Goal: Use online tool/utility: Utilize a website feature to perform a specific function

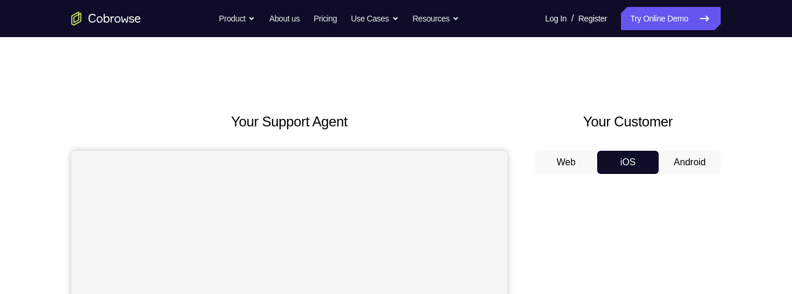
click at [689, 161] on button "Android" at bounding box center [690, 162] width 62 height 23
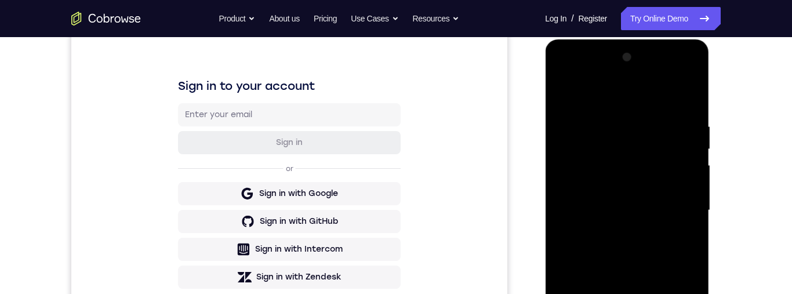
scroll to position [247, 0]
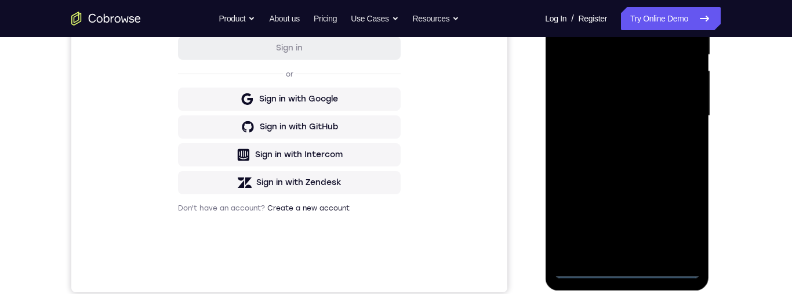
click at [622, 275] on div at bounding box center [627, 116] width 146 height 325
click at [676, 227] on div at bounding box center [627, 116] width 146 height 325
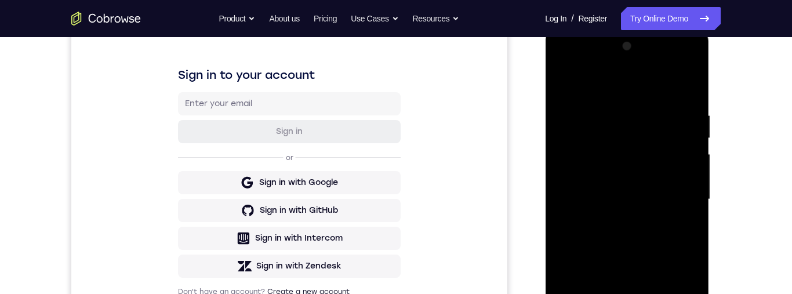
scroll to position [104, 0]
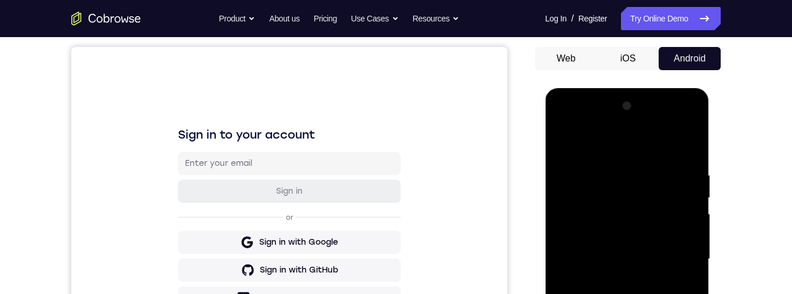
click at [643, 144] on div at bounding box center [627, 259] width 146 height 325
click at [581, 230] on div at bounding box center [627, 259] width 146 height 325
click at [571, 258] on div at bounding box center [627, 259] width 146 height 325
click at [637, 240] on div at bounding box center [627, 259] width 146 height 325
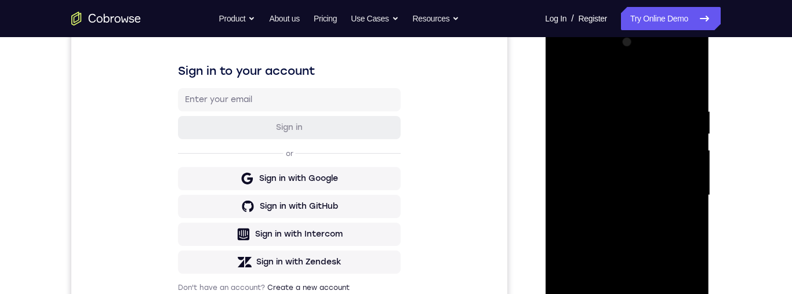
click at [683, 185] on div at bounding box center [627, 195] width 146 height 325
click at [677, 182] on div at bounding box center [627, 195] width 146 height 325
click at [682, 185] on div at bounding box center [627, 194] width 146 height 325
click at [649, 205] on div at bounding box center [627, 194] width 146 height 325
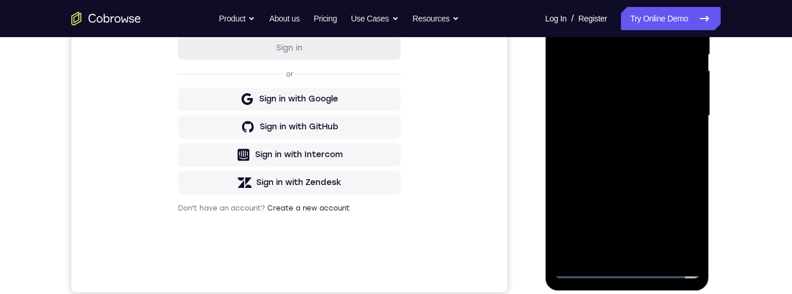
scroll to position [225, 0]
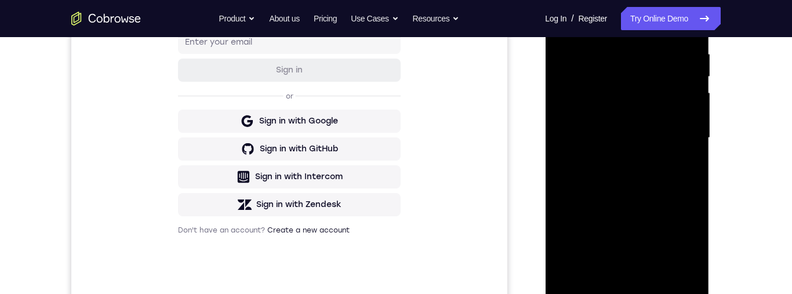
click at [640, 272] on div at bounding box center [627, 138] width 146 height 325
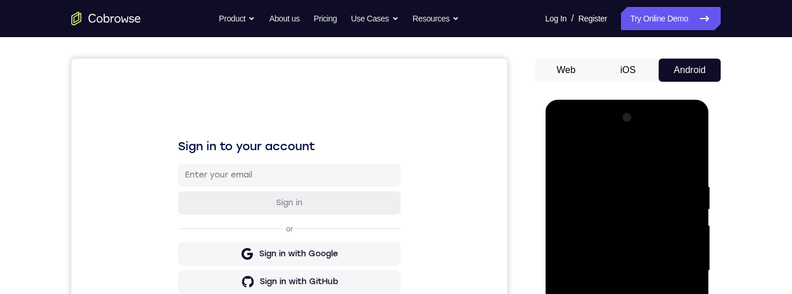
scroll to position [0, 0]
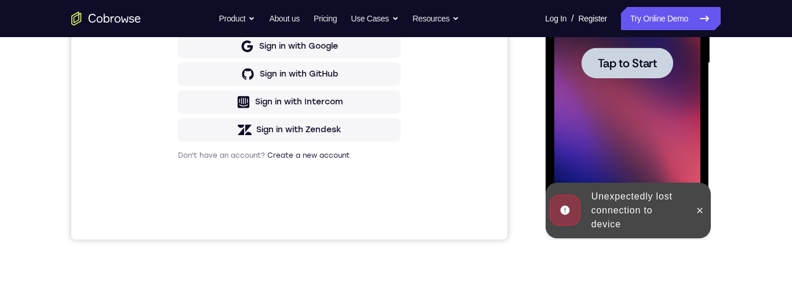
click at [749, 99] on div "Your Support Agent Your Customer Web iOS Android Next Steps We’d be happy to gi…" at bounding box center [396, 119] width 743 height 765
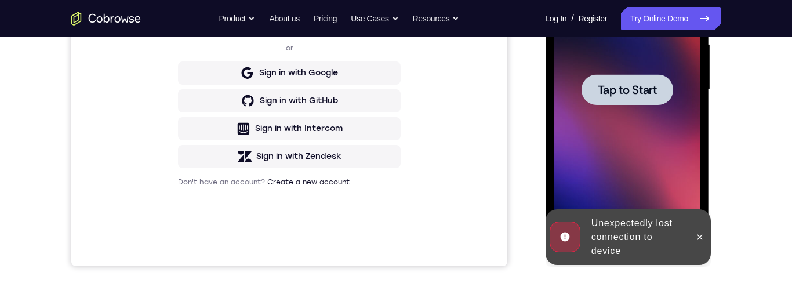
click at [657, 102] on div at bounding box center [627, 89] width 92 height 31
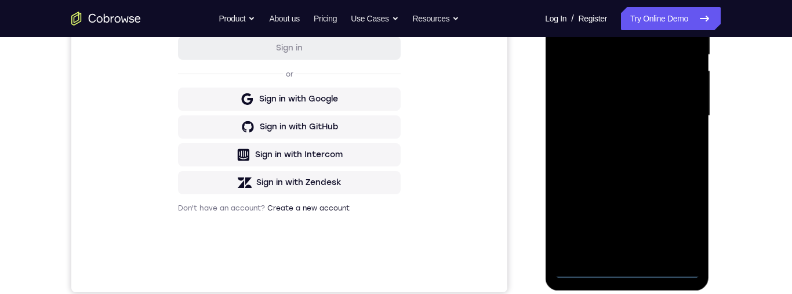
scroll to position [303, 0]
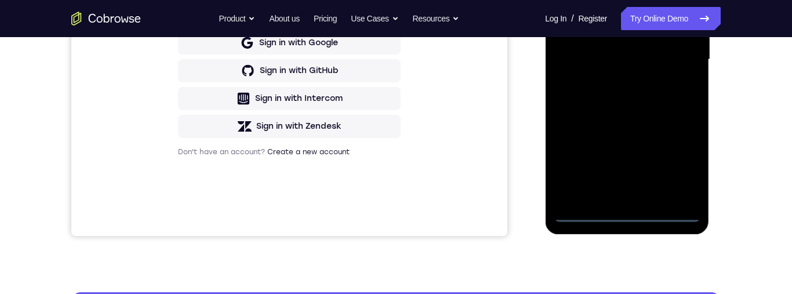
click at [632, 210] on div at bounding box center [627, 59] width 146 height 325
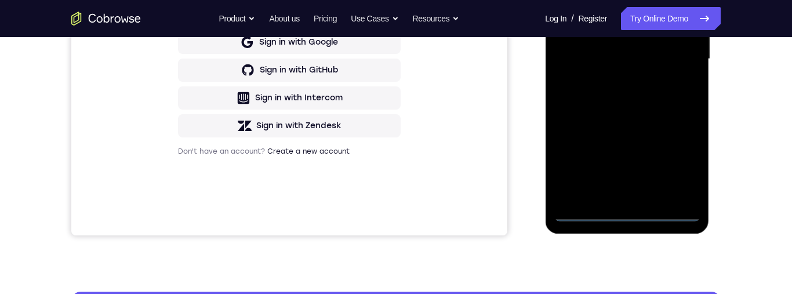
click at [629, 221] on div at bounding box center [627, 59] width 146 height 325
click at [631, 212] on div at bounding box center [627, 59] width 146 height 325
click at [679, 158] on div at bounding box center [627, 59] width 146 height 325
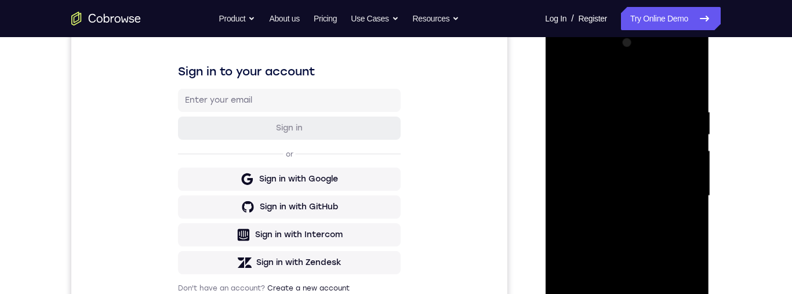
scroll to position [121, 0]
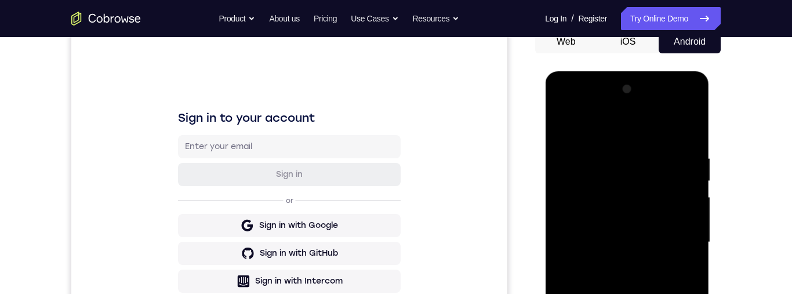
click at [655, 119] on div at bounding box center [627, 242] width 146 height 325
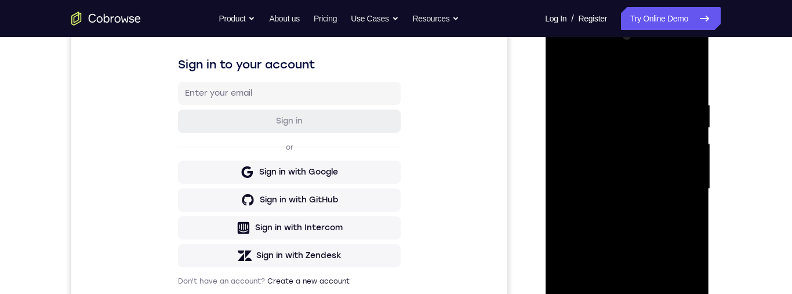
click at [682, 190] on div at bounding box center [627, 189] width 146 height 325
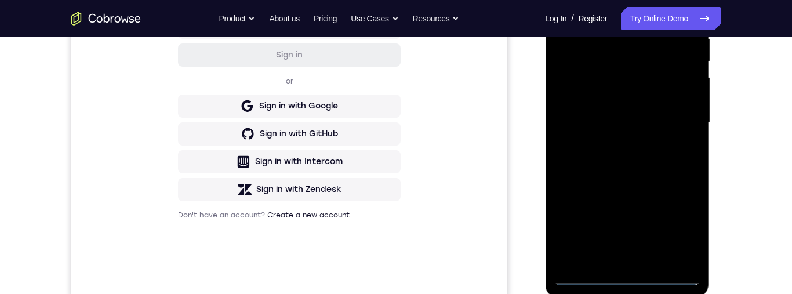
scroll to position [329, 0]
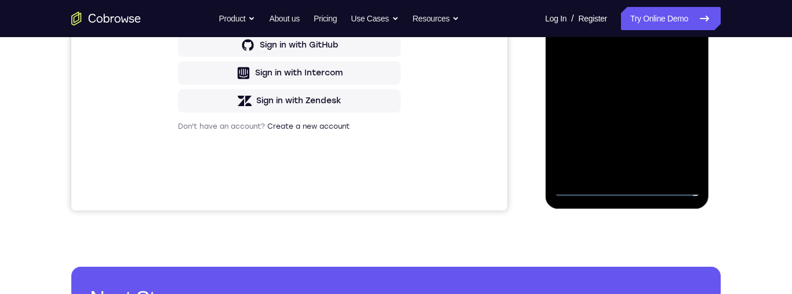
click at [614, 173] on div at bounding box center [627, 34] width 146 height 325
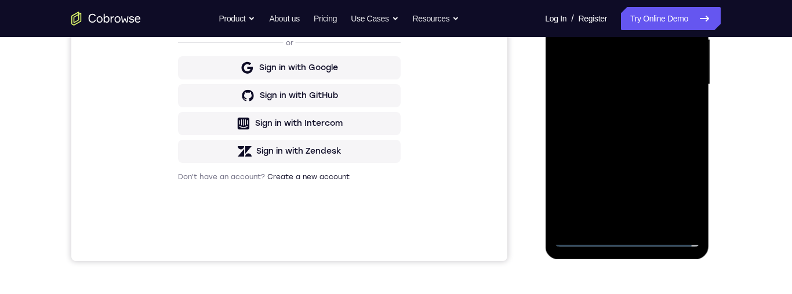
click at [636, 144] on div at bounding box center [627, 84] width 146 height 325
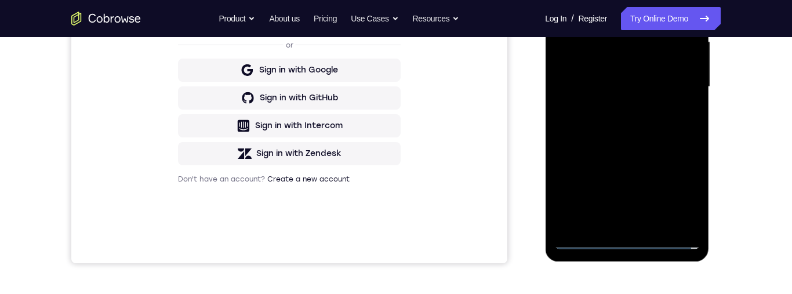
click at [659, 82] on div at bounding box center [627, 87] width 146 height 325
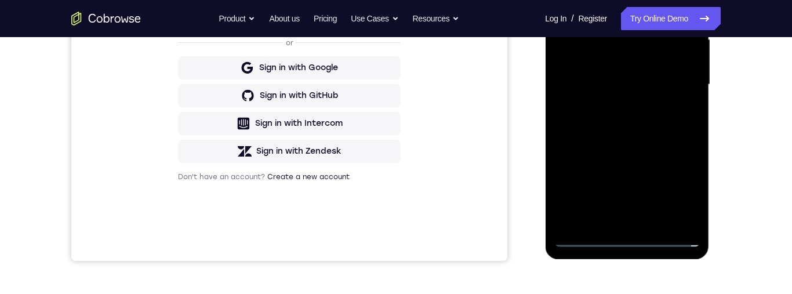
scroll to position [302, 0]
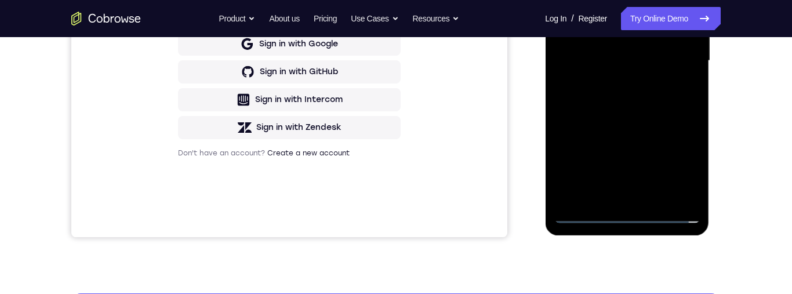
click at [650, 195] on div at bounding box center [627, 60] width 146 height 325
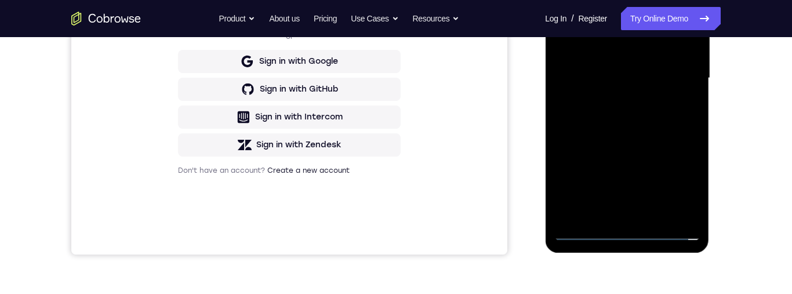
scroll to position [207, 0]
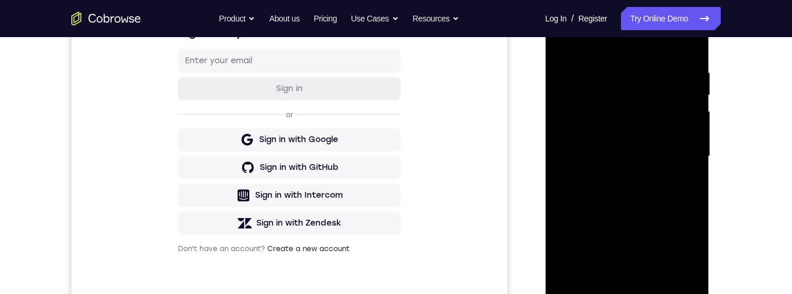
click at [650, 147] on div at bounding box center [627, 156] width 146 height 325
click at [630, 154] on div at bounding box center [627, 156] width 146 height 325
click at [631, 170] on div at bounding box center [627, 156] width 146 height 325
click at [647, 166] on div at bounding box center [627, 156] width 146 height 325
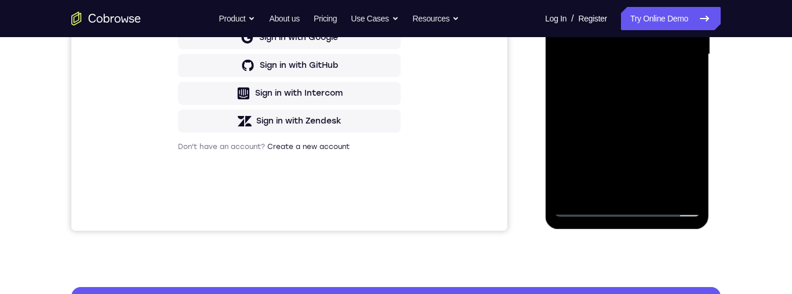
scroll to position [292, 0]
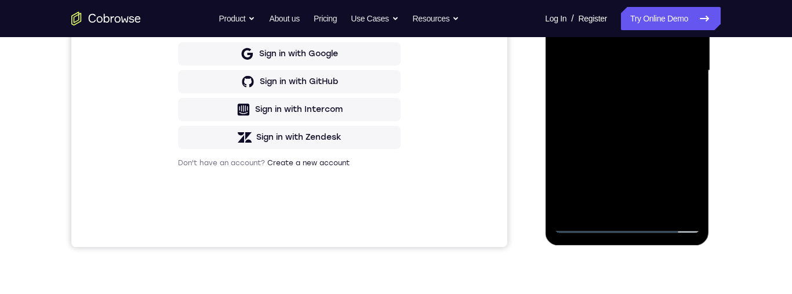
click at [653, 195] on div at bounding box center [627, 70] width 146 height 325
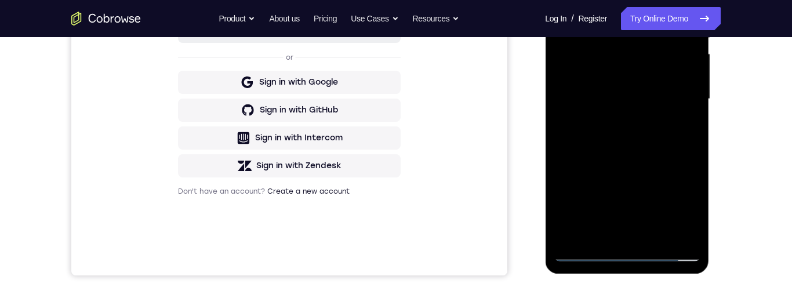
scroll to position [229, 0]
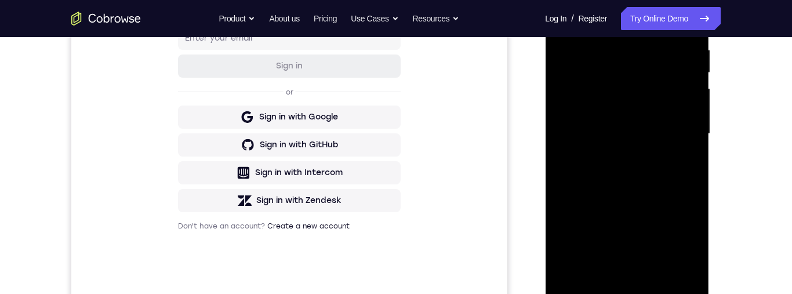
click at [659, 98] on div at bounding box center [627, 134] width 146 height 325
click at [667, 103] on div at bounding box center [627, 134] width 146 height 325
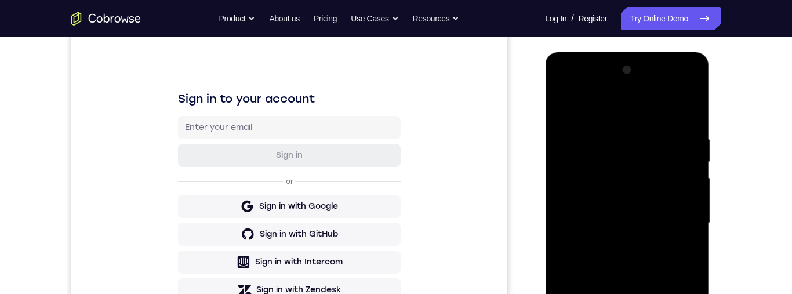
scroll to position [173, 0]
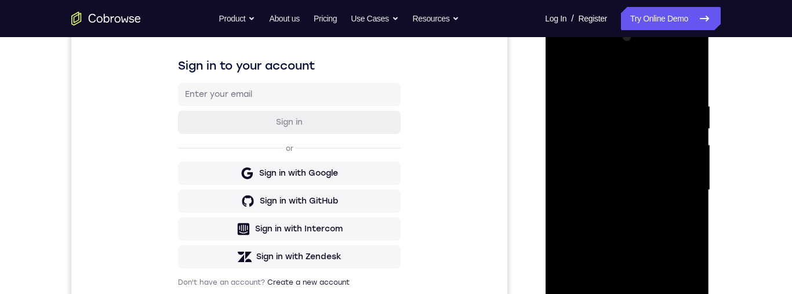
click at [656, 136] on div at bounding box center [627, 190] width 146 height 325
click at [667, 134] on div at bounding box center [627, 190] width 146 height 325
click at [668, 137] on div at bounding box center [627, 190] width 146 height 325
click at [670, 138] on div at bounding box center [627, 190] width 146 height 325
click at [671, 139] on div at bounding box center [627, 190] width 146 height 325
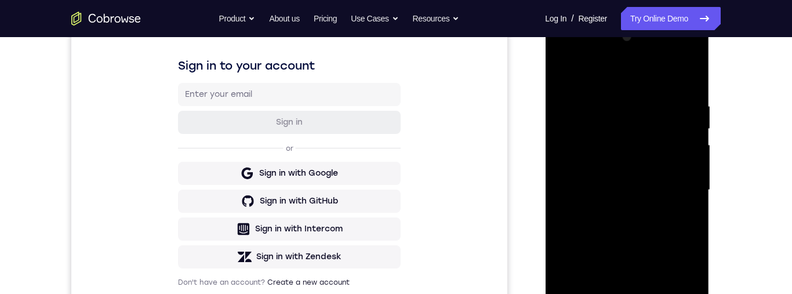
click at [674, 137] on div at bounding box center [627, 190] width 146 height 325
click at [675, 137] on div at bounding box center [627, 190] width 146 height 325
click at [674, 139] on div at bounding box center [627, 190] width 146 height 325
click at [680, 136] on div at bounding box center [627, 190] width 146 height 325
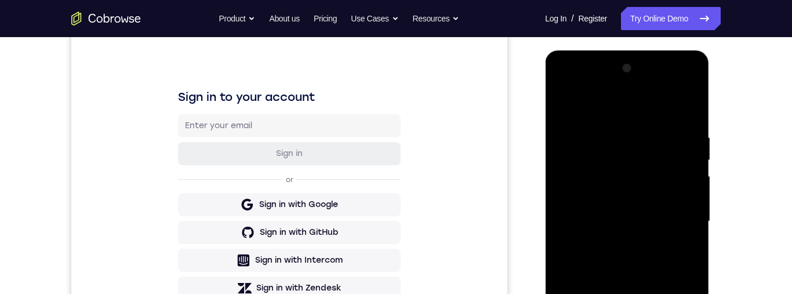
click at [672, 86] on div at bounding box center [627, 221] width 146 height 325
click at [600, 85] on div at bounding box center [627, 221] width 146 height 325
click at [588, 85] on div at bounding box center [627, 221] width 146 height 325
click at [614, 190] on div at bounding box center [627, 221] width 146 height 325
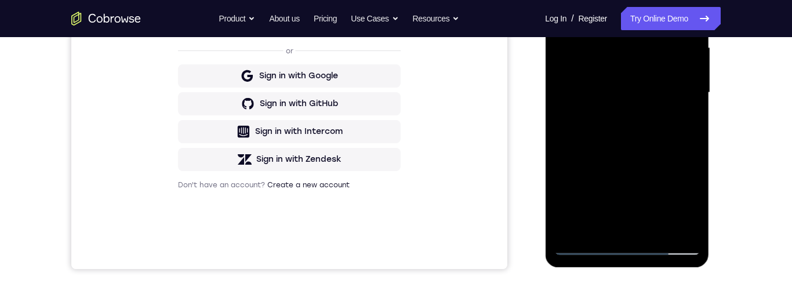
scroll to position [186, 0]
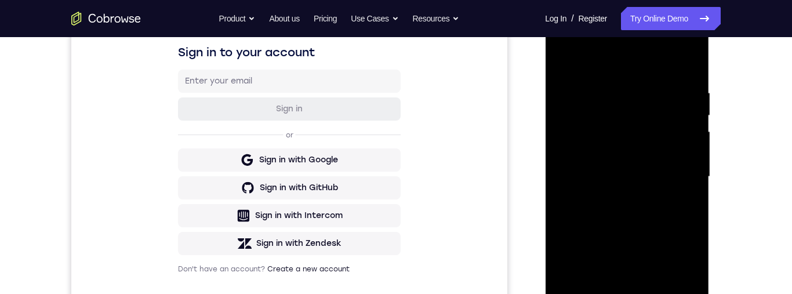
click at [672, 63] on div at bounding box center [627, 177] width 146 height 325
click at [571, 94] on div at bounding box center [627, 177] width 146 height 325
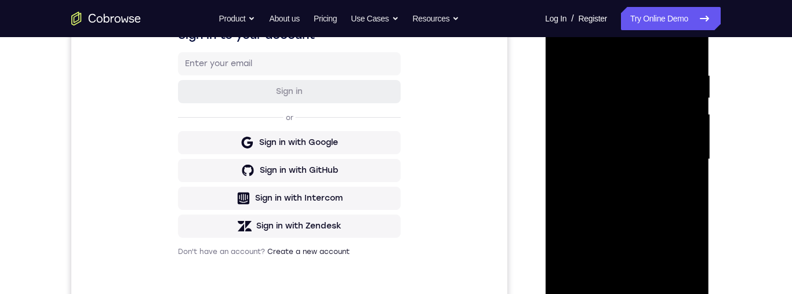
scroll to position [229, 0]
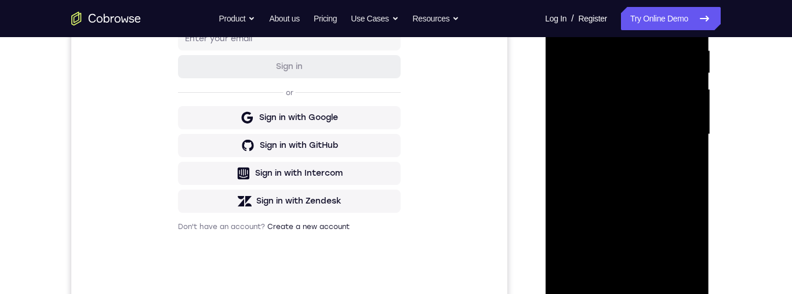
click at [694, 143] on div at bounding box center [627, 134] width 146 height 325
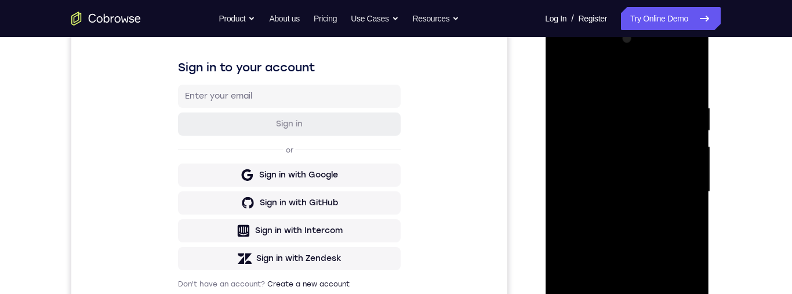
scroll to position [197, 0]
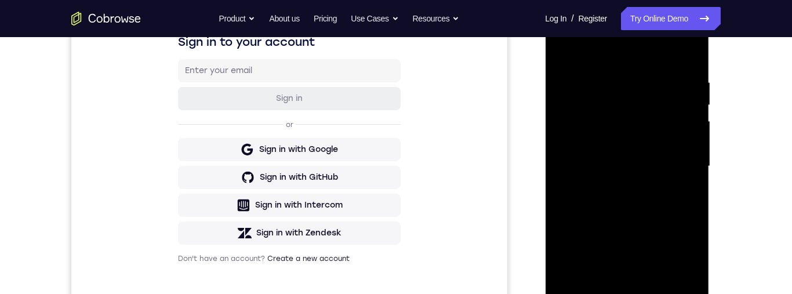
click at [690, 178] on div at bounding box center [627, 166] width 146 height 325
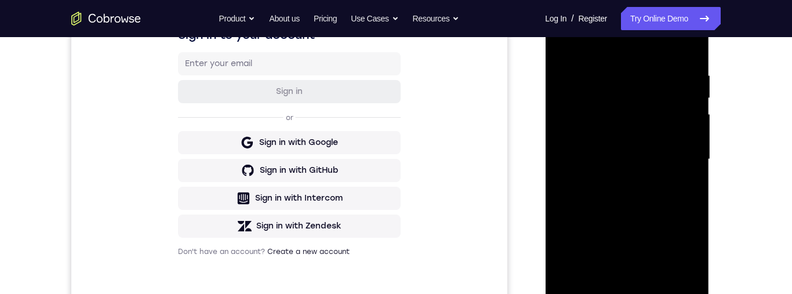
scroll to position [193, 0]
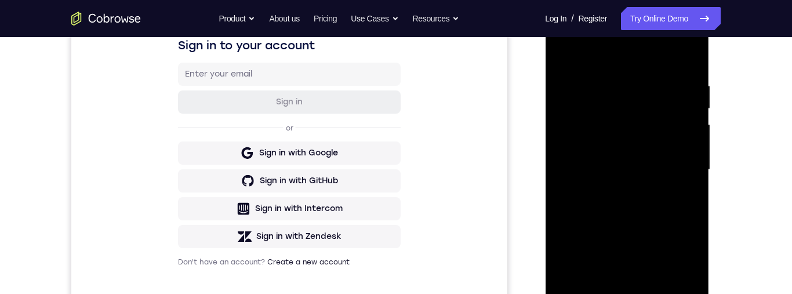
click at [693, 56] on div at bounding box center [627, 170] width 146 height 325
click at [676, 35] on div at bounding box center [627, 170] width 146 height 325
click at [657, 61] on div at bounding box center [627, 170] width 146 height 325
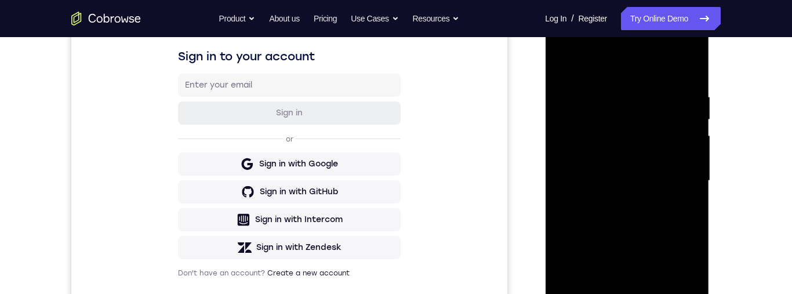
scroll to position [57, 0]
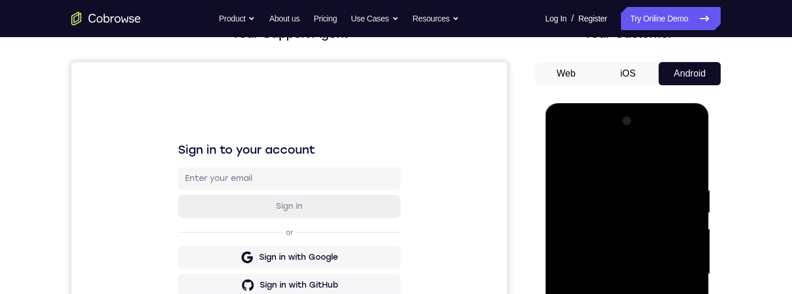
click at [617, 142] on div at bounding box center [627, 274] width 146 height 325
click at [582, 142] on div at bounding box center [627, 274] width 146 height 325
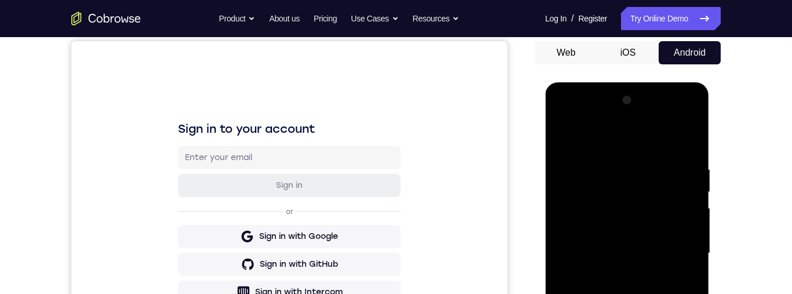
scroll to position [155, 0]
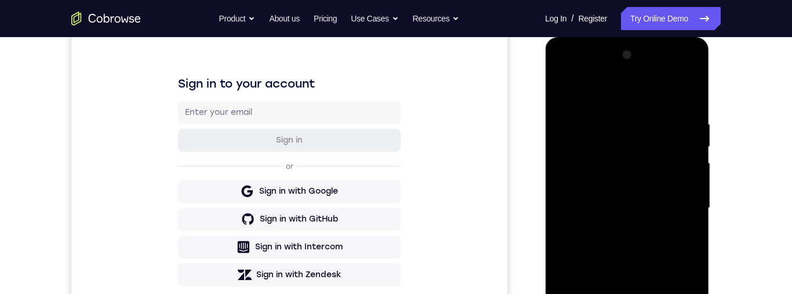
click at [585, 175] on div at bounding box center [627, 208] width 146 height 325
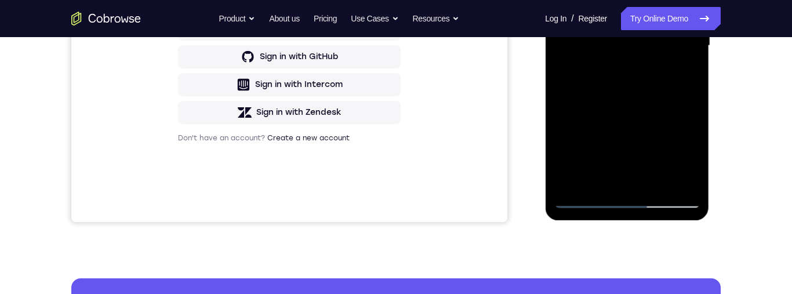
click at [655, 183] on div at bounding box center [627, 45] width 146 height 325
click at [649, 77] on div at bounding box center [627, 45] width 146 height 325
click at [657, 182] on div at bounding box center [627, 45] width 146 height 325
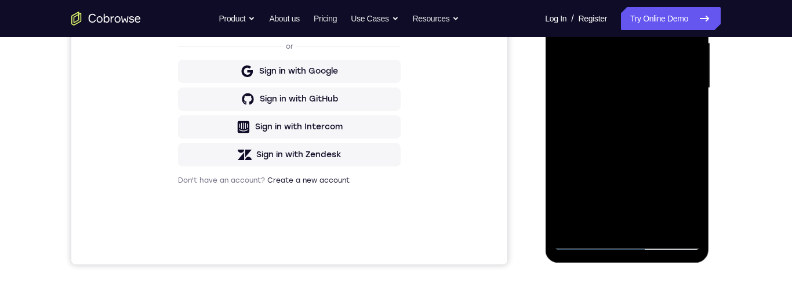
scroll to position [251, 0]
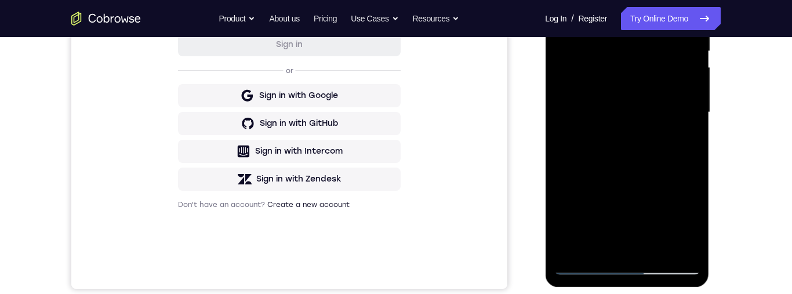
click at [616, 161] on div at bounding box center [627, 112] width 146 height 325
click at [682, 136] on div at bounding box center [627, 112] width 146 height 325
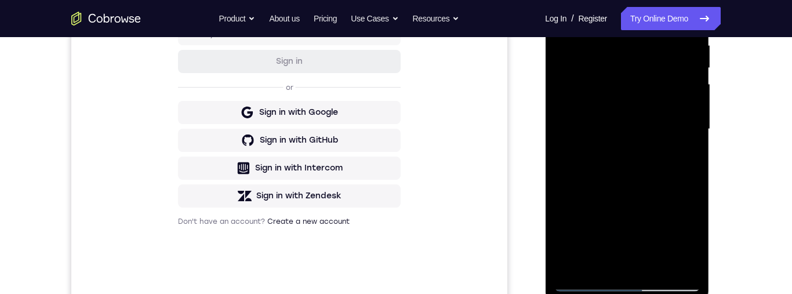
click at [602, 100] on div at bounding box center [627, 129] width 146 height 325
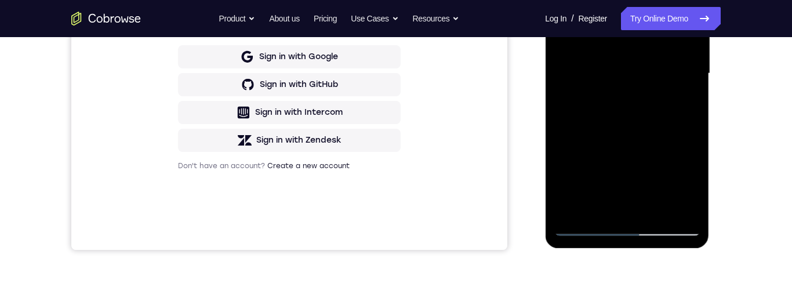
scroll to position [307, 0]
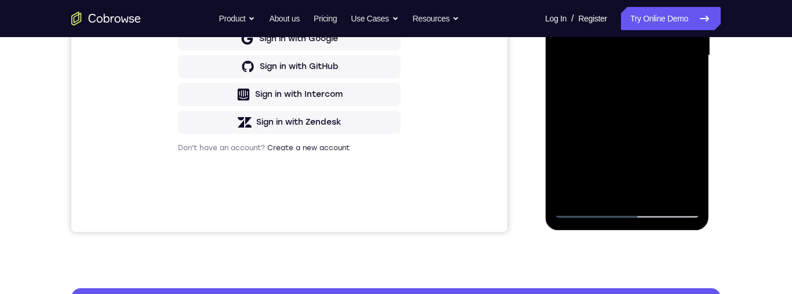
click at [628, 178] on div at bounding box center [627, 55] width 146 height 325
click at [601, 183] on div at bounding box center [627, 55] width 146 height 325
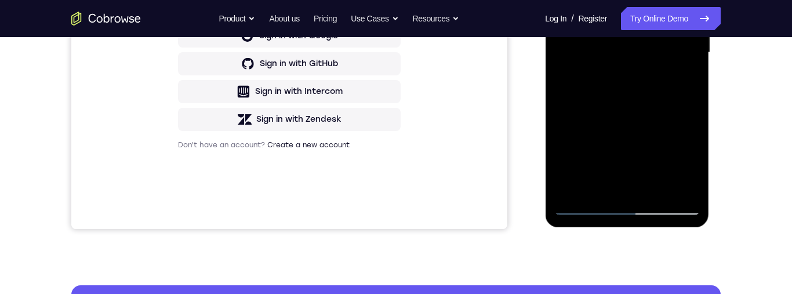
click at [587, 191] on div at bounding box center [627, 52] width 146 height 325
click at [589, 185] on div at bounding box center [627, 52] width 146 height 325
click at [678, 79] on div at bounding box center [627, 52] width 146 height 325
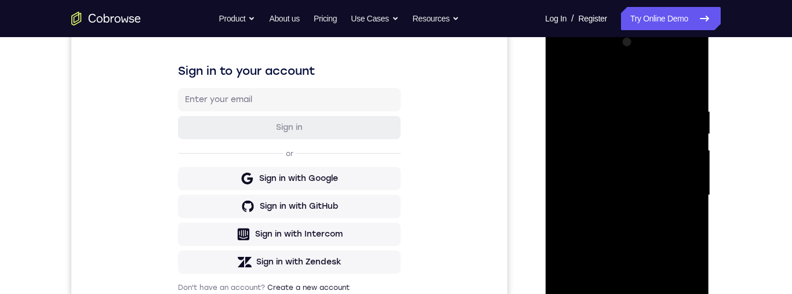
scroll to position [219, 0]
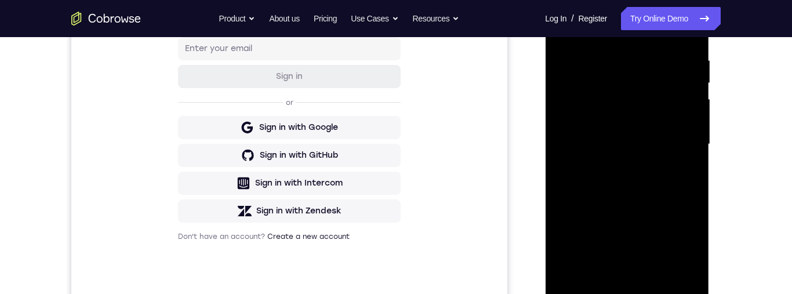
click at [621, 187] on div at bounding box center [627, 144] width 146 height 325
click at [588, 294] on div at bounding box center [627, 144] width 146 height 325
click at [587, 294] on div at bounding box center [627, 144] width 146 height 325
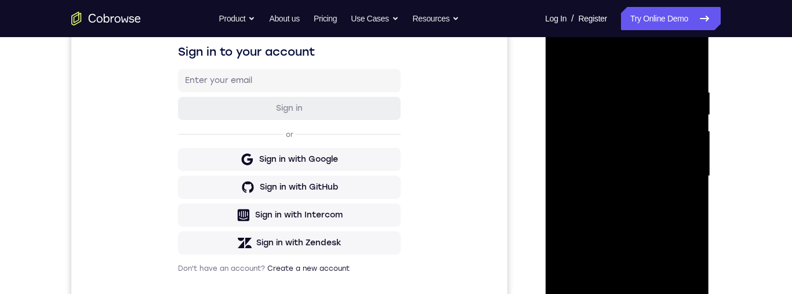
scroll to position [187, 0]
click at [614, 75] on div at bounding box center [627, 175] width 146 height 325
click at [685, 64] on div at bounding box center [627, 175] width 146 height 325
click at [598, 294] on div at bounding box center [627, 175] width 146 height 325
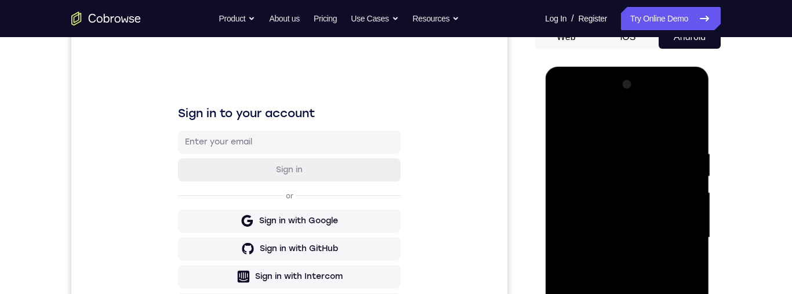
scroll to position [75, 0]
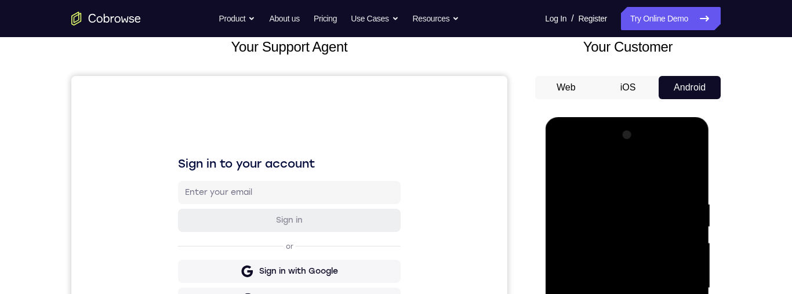
click at [641, 166] on div at bounding box center [627, 288] width 146 height 325
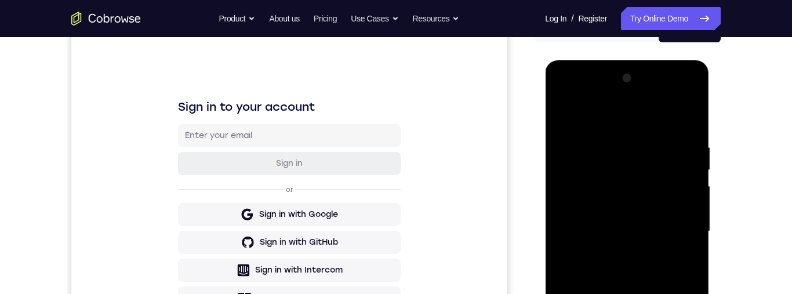
scroll to position [147, 0]
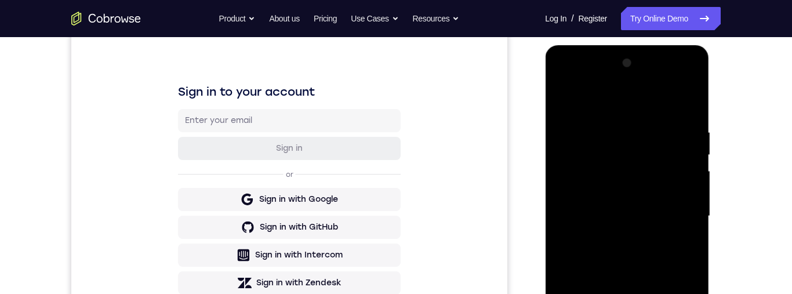
click at [675, 171] on div at bounding box center [627, 216] width 146 height 325
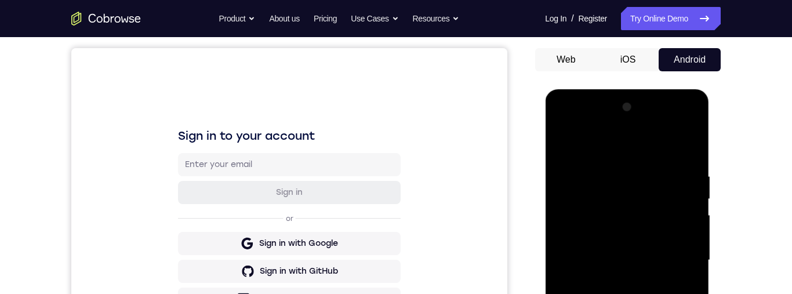
click at [557, 147] on div at bounding box center [627, 260] width 146 height 325
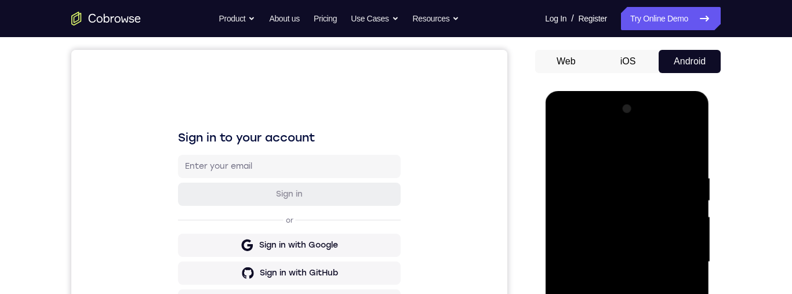
click at [618, 165] on div at bounding box center [627, 262] width 146 height 325
click at [609, 163] on div at bounding box center [627, 262] width 146 height 325
click at [580, 169] on div at bounding box center [627, 262] width 146 height 325
click at [674, 224] on div at bounding box center [627, 262] width 146 height 325
click at [566, 149] on div at bounding box center [627, 262] width 146 height 325
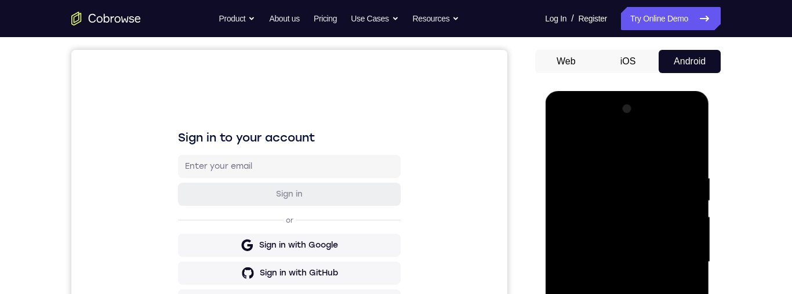
click at [566, 149] on div at bounding box center [627, 262] width 146 height 325
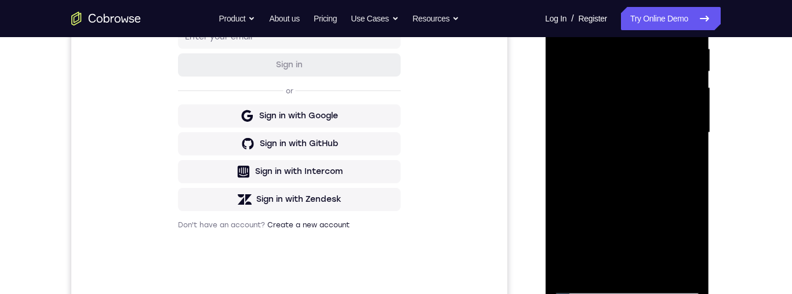
scroll to position [155, 0]
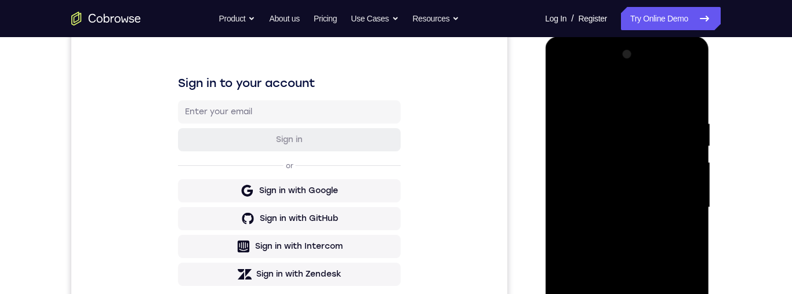
click at [570, 96] on div at bounding box center [627, 207] width 146 height 325
click at [684, 89] on div at bounding box center [627, 207] width 146 height 325
click at [556, 92] on div at bounding box center [627, 207] width 146 height 325
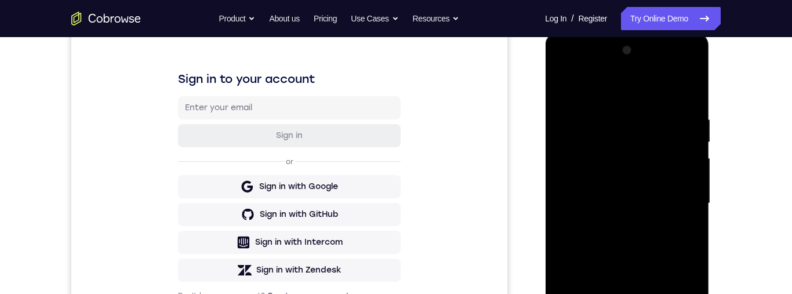
click at [585, 196] on div at bounding box center [627, 203] width 146 height 325
click at [726, 169] on div "Your Support Agent Your Customer Web iOS Android Next Steps We’d be happy to gi…" at bounding box center [396, 260] width 743 height 765
click at [555, 157] on div at bounding box center [627, 203] width 146 height 325
click at [603, 191] on div at bounding box center [627, 203] width 146 height 325
click at [632, 219] on div at bounding box center [627, 203] width 146 height 325
